Goal: Information Seeking & Learning: Learn about a topic

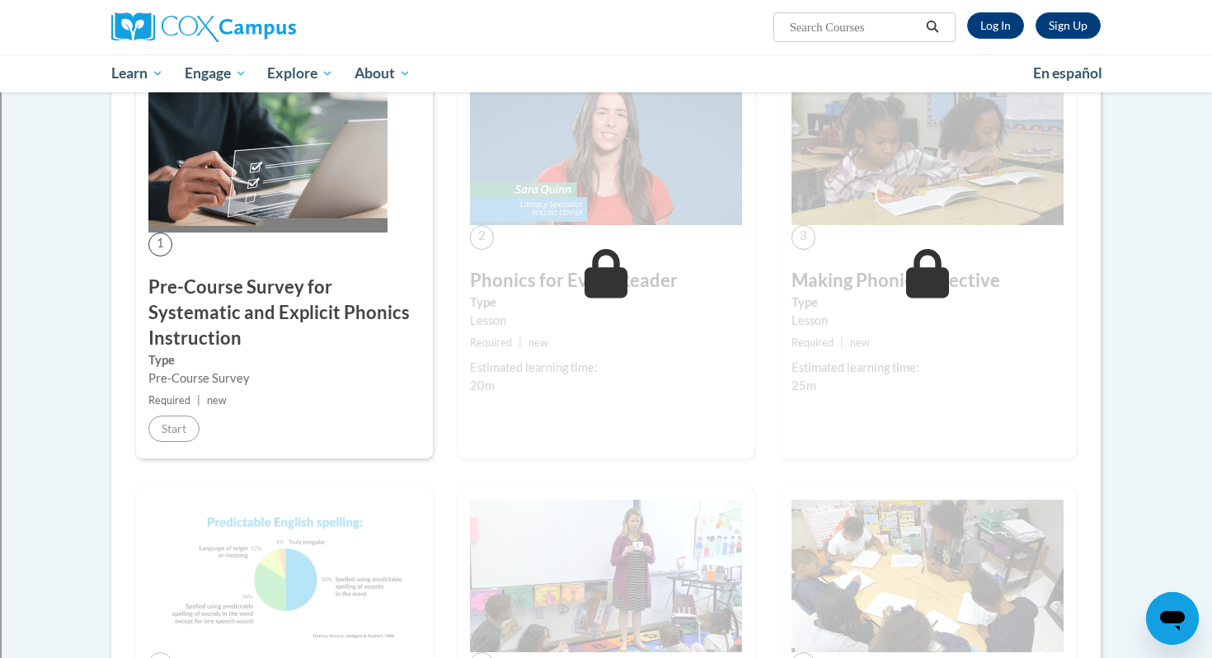
scroll to position [320, 0]
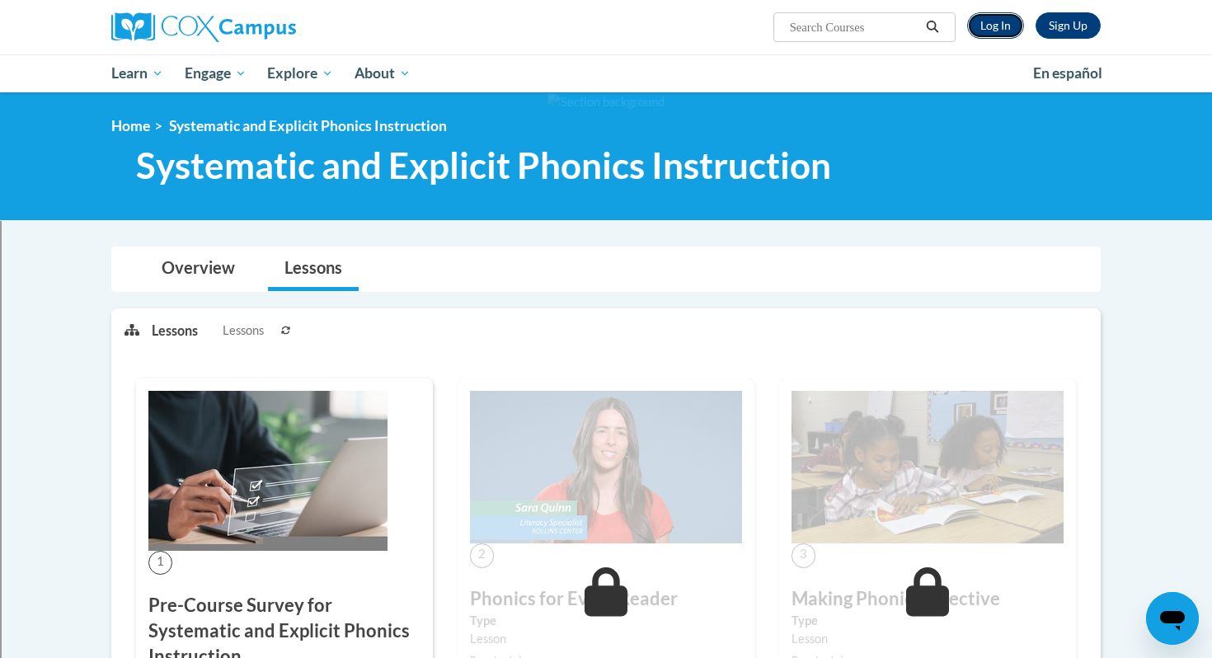
click at [996, 31] on link "Log In" at bounding box center [996, 25] width 57 height 26
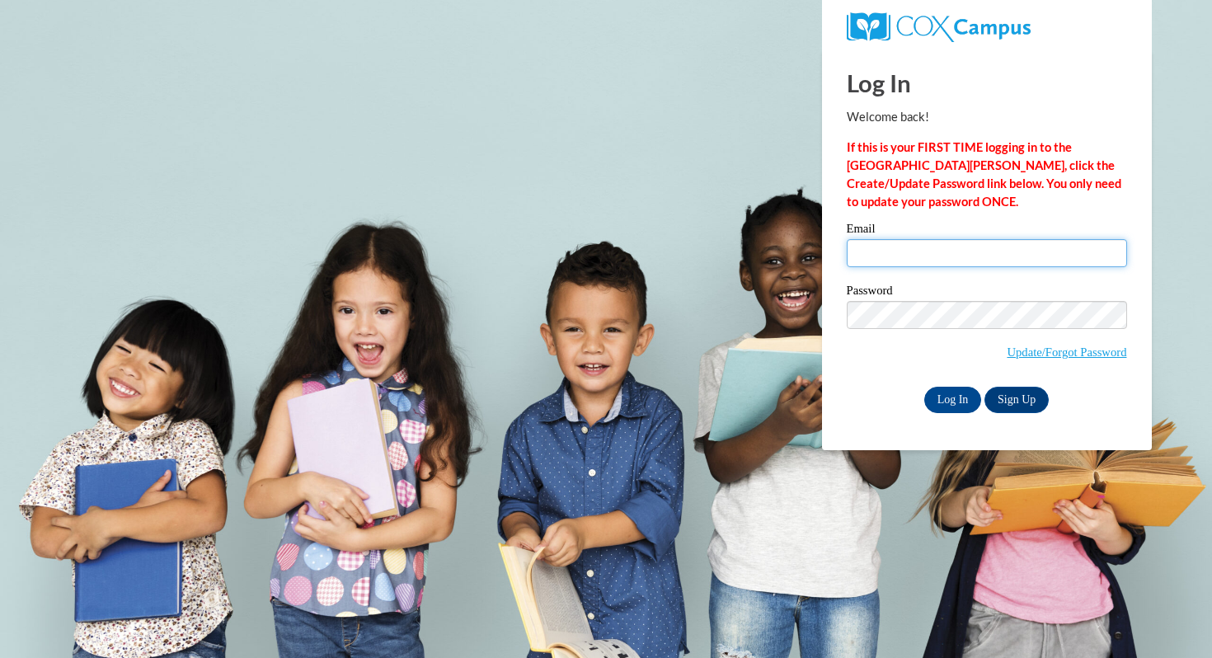
click at [934, 257] on input "Email" at bounding box center [987, 253] width 280 height 28
type input "aparisi@shorewood.k12.wi.us"
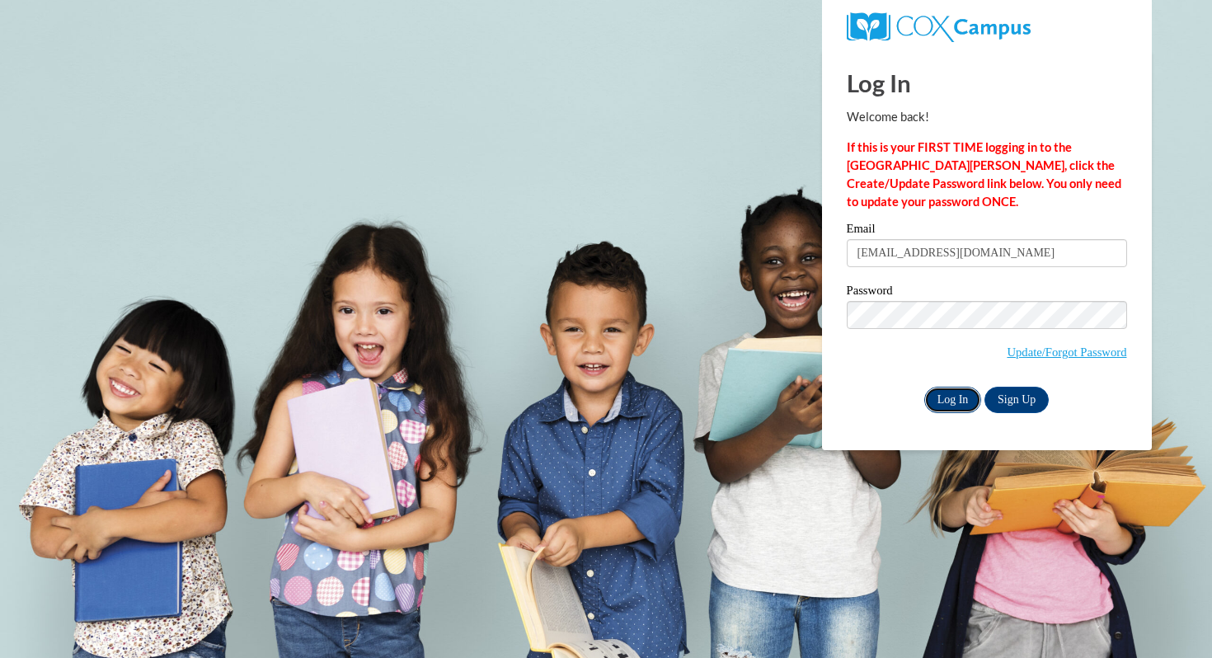
click at [952, 388] on input "Log In" at bounding box center [954, 400] width 58 height 26
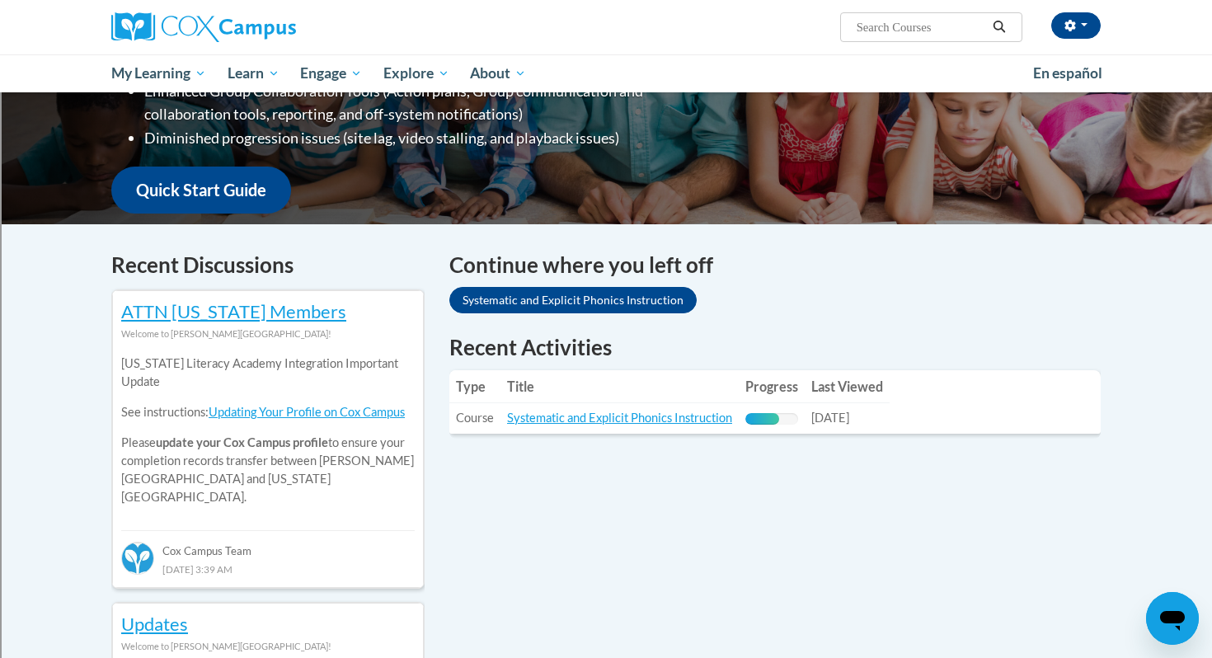
scroll to position [362, 0]
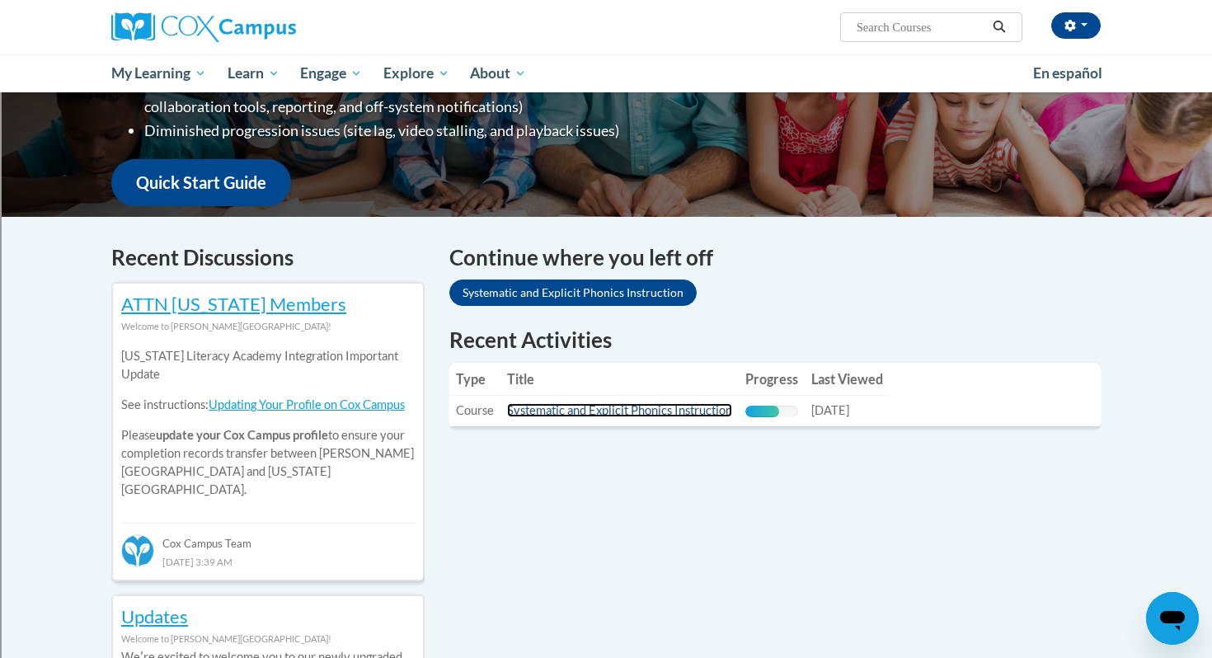
click at [561, 412] on link "Systematic and Explicit Phonics Instruction" at bounding box center [619, 410] width 225 height 14
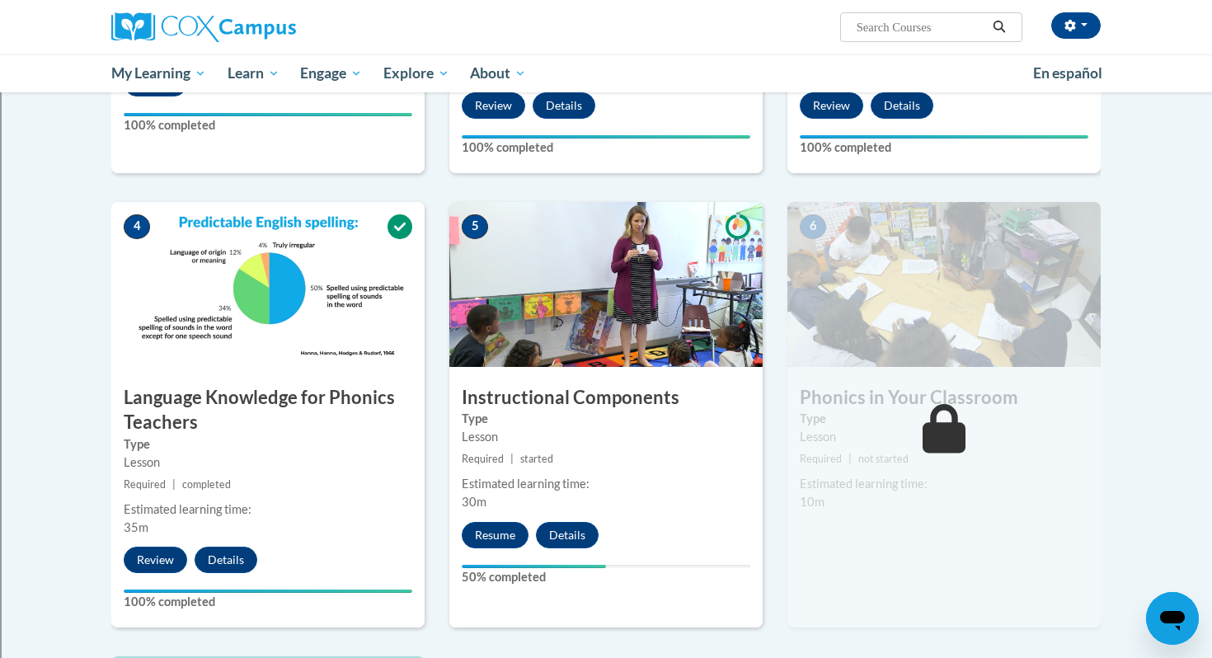
scroll to position [657, 0]
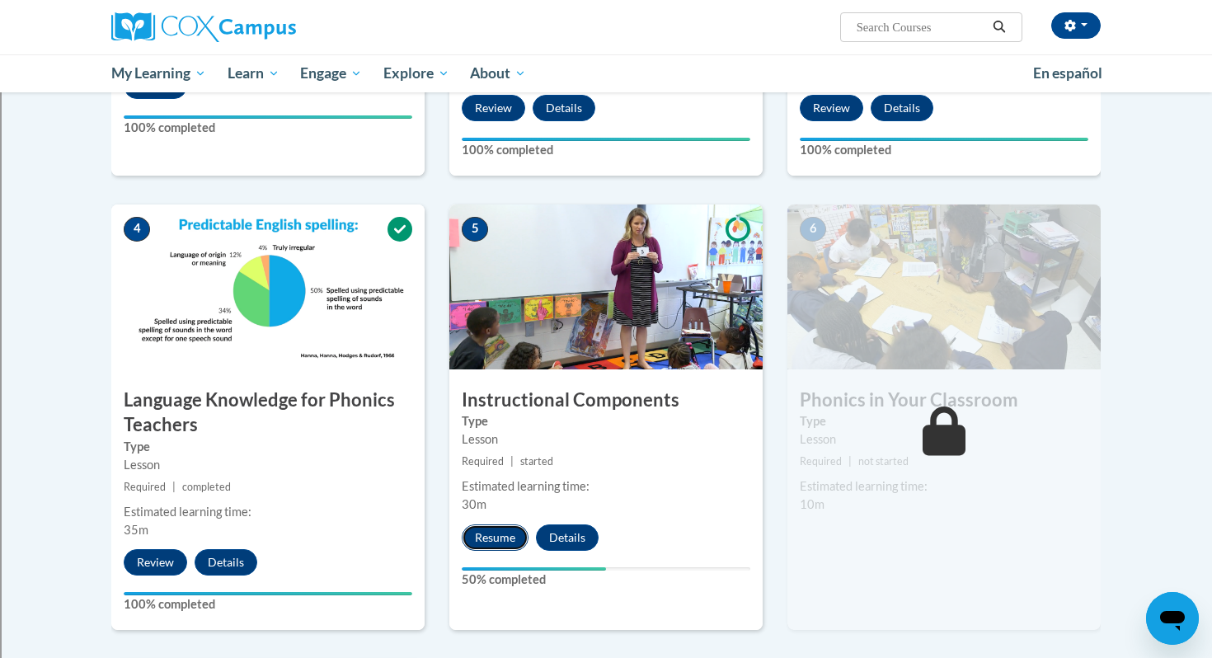
click at [499, 534] on button "Resume" at bounding box center [495, 538] width 67 height 26
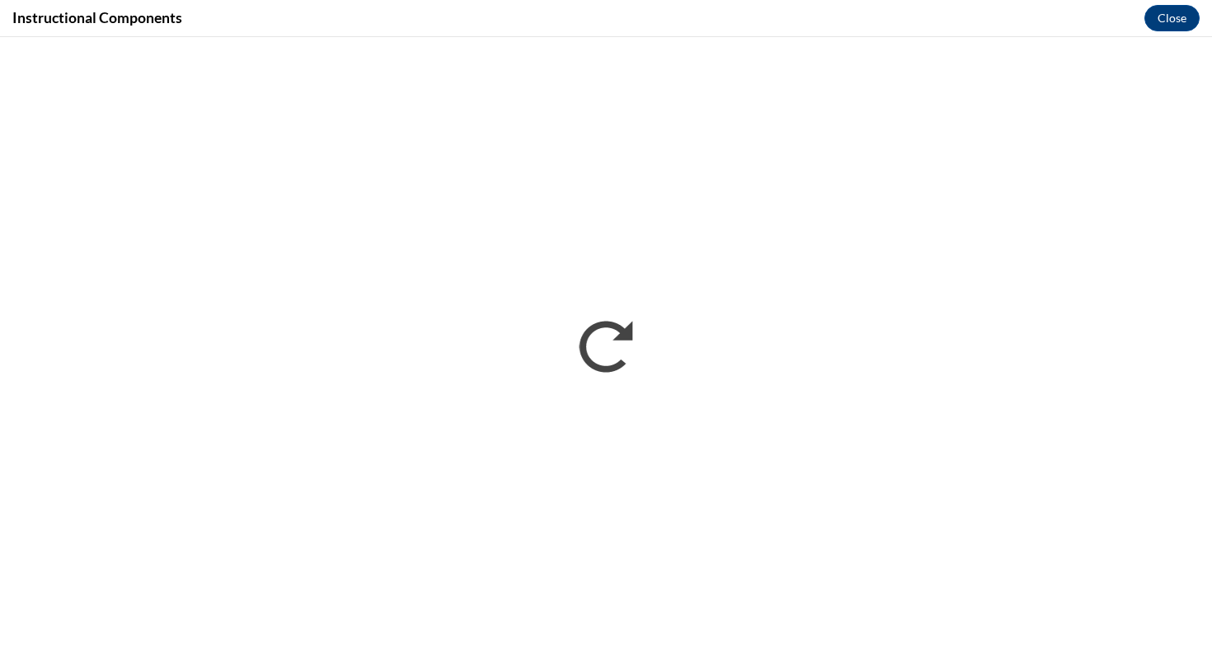
scroll to position [0, 0]
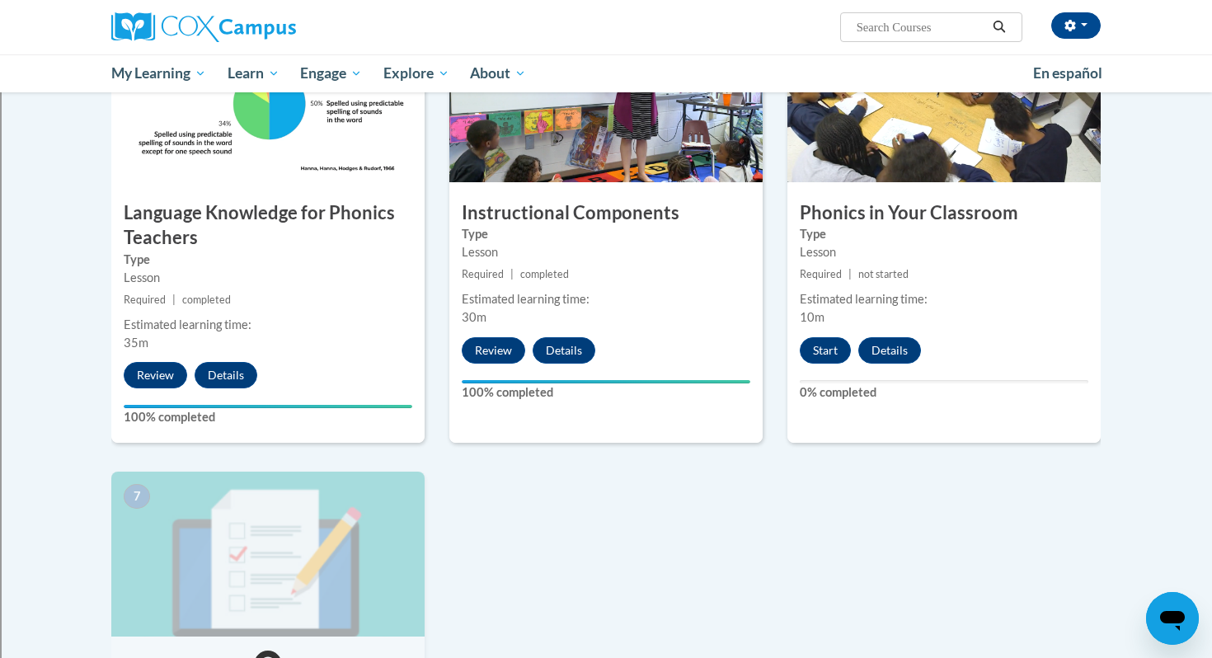
scroll to position [831, 0]
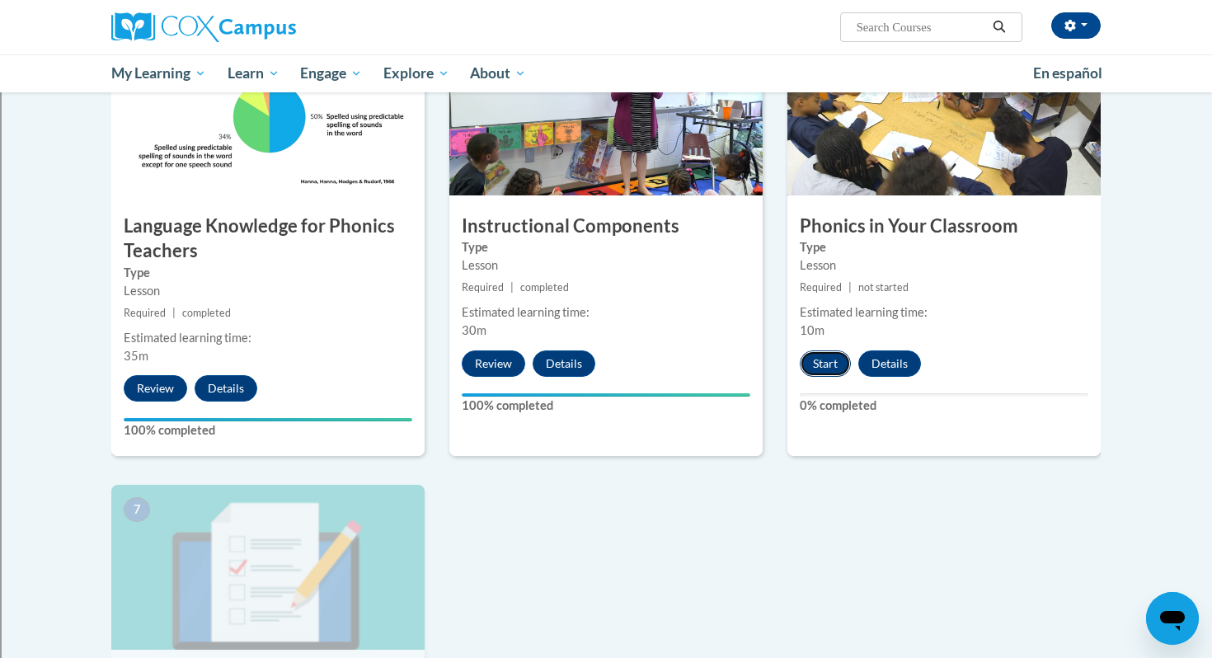
click at [823, 365] on button "Start" at bounding box center [825, 364] width 51 height 26
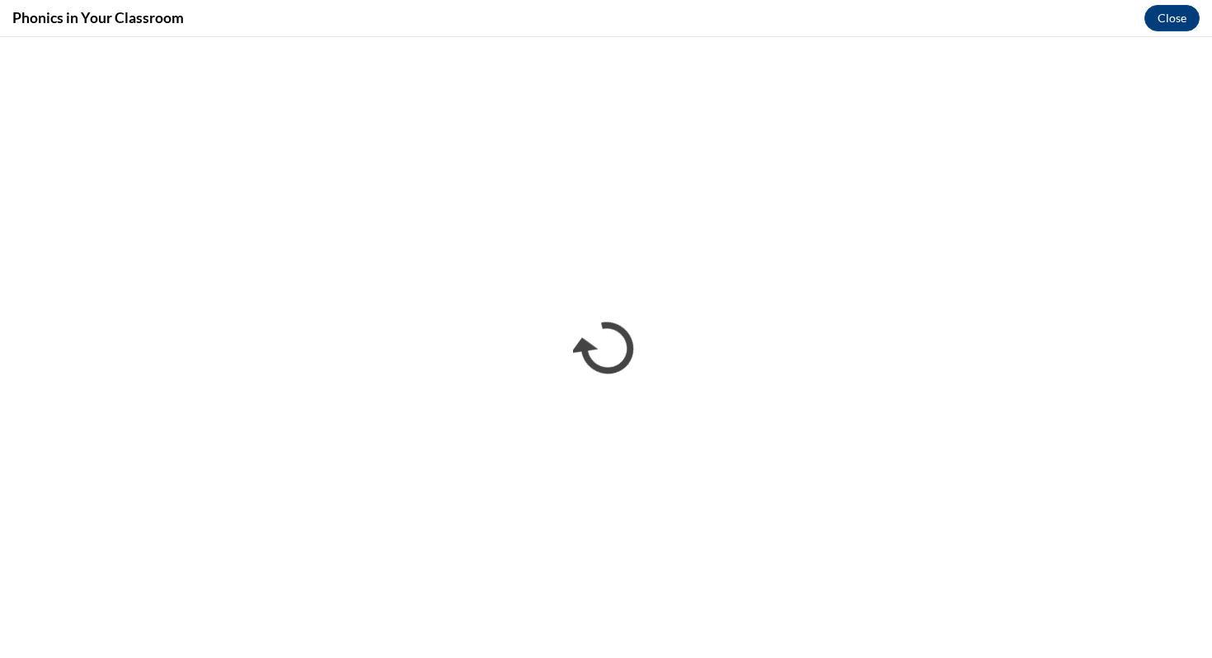
scroll to position [0, 0]
